Goal: Register for event/course

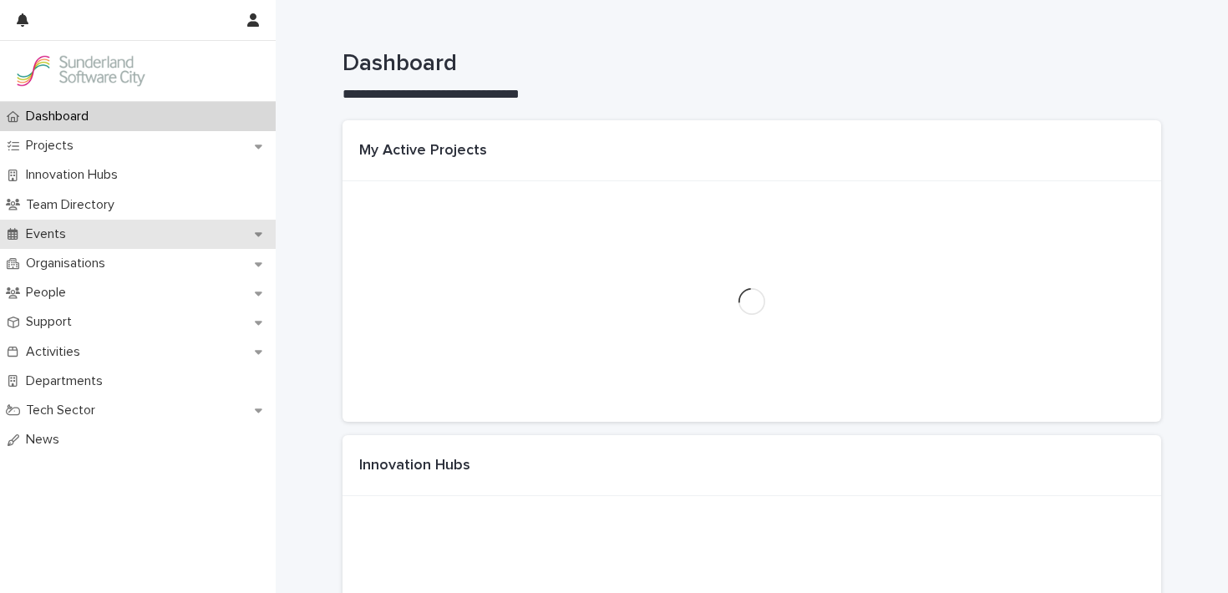
click at [43, 244] on div "Events" at bounding box center [138, 234] width 276 height 29
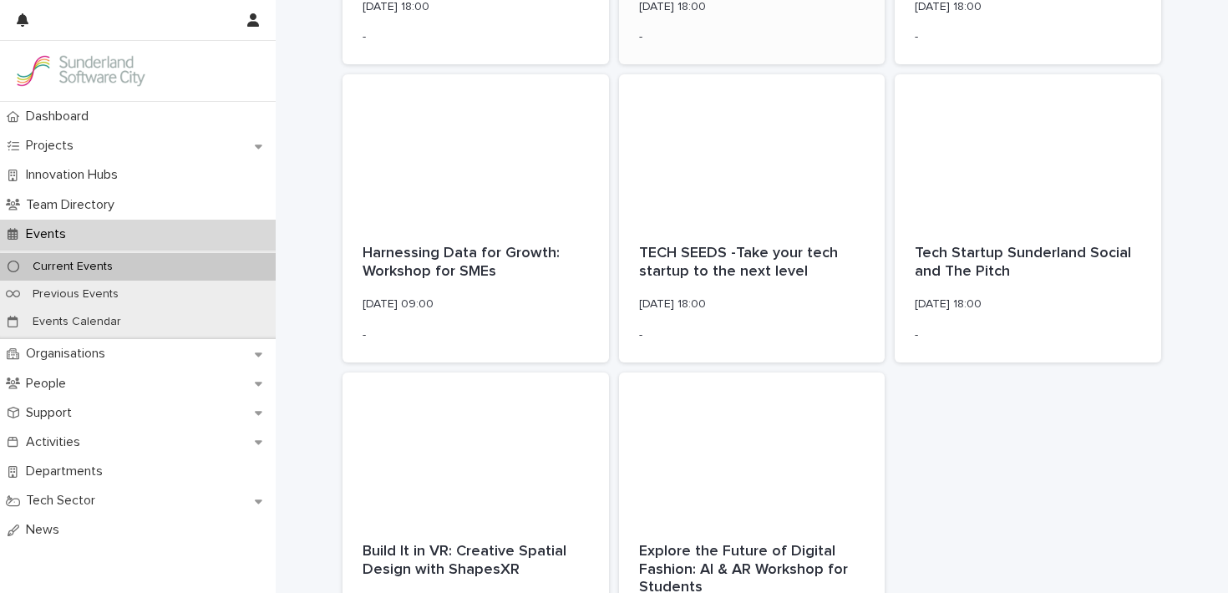
scroll to position [1159, 0]
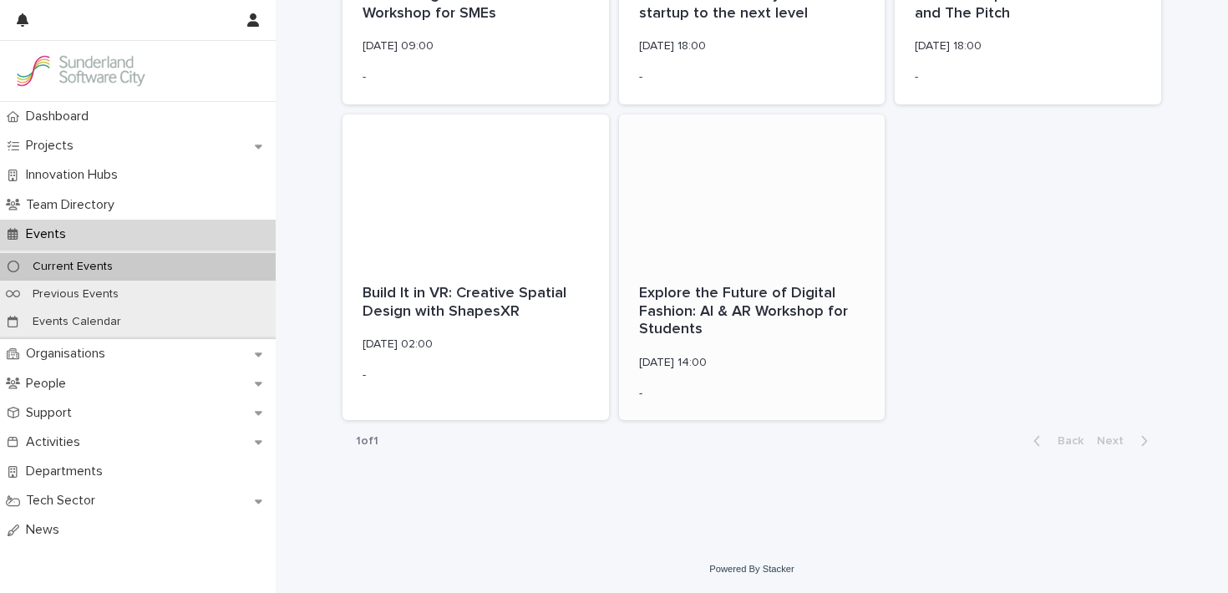
click at [738, 299] on p "Explore the Future of Digital Fashion: AI & AR Workshop for Students" at bounding box center [752, 312] width 226 height 54
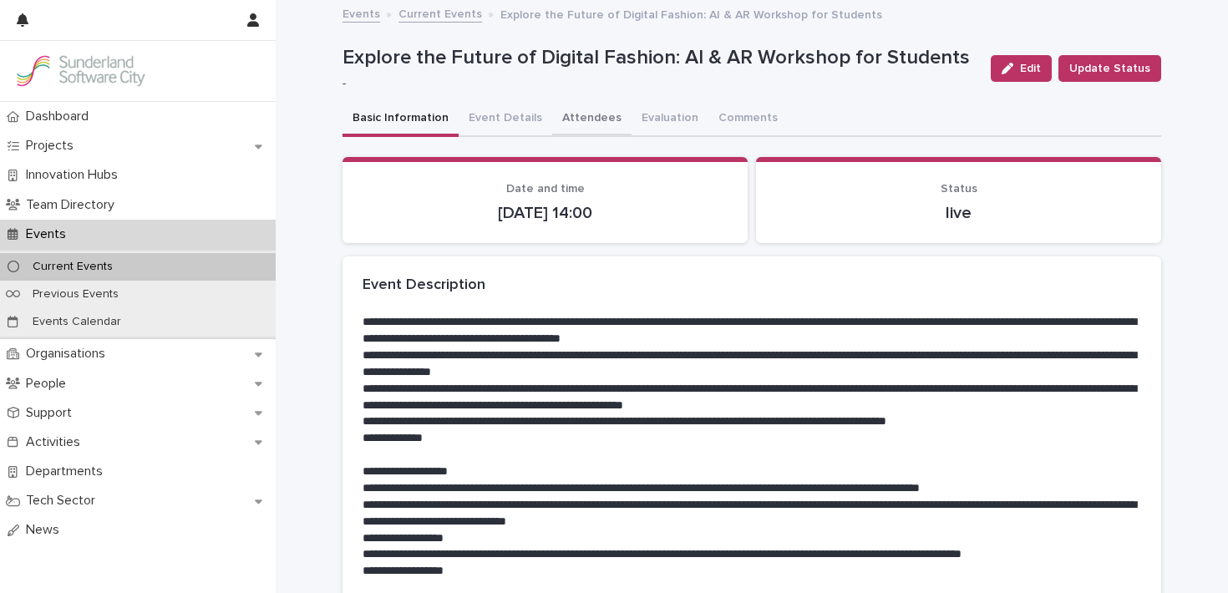
click at [564, 128] on button "Attendees" at bounding box center [591, 119] width 79 height 35
